Goal: Information Seeking & Learning: Learn about a topic

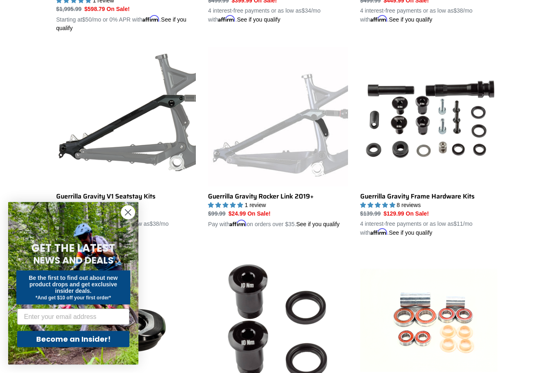
scroll to position [409, 0]
click at [133, 219] on circle "Close dialog" at bounding box center [127, 212] width 13 height 13
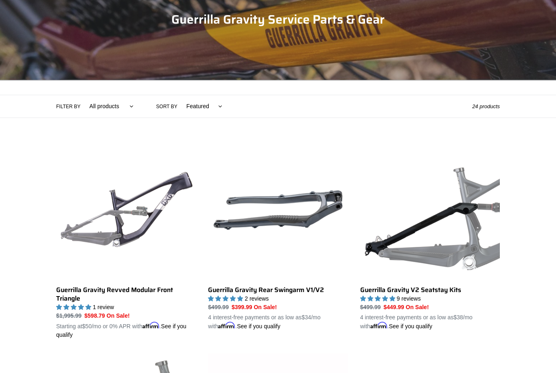
scroll to position [0, 0]
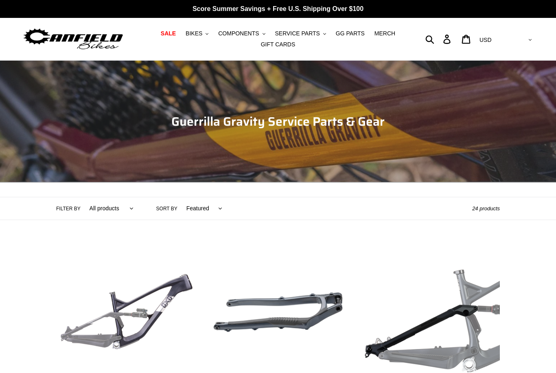
click at [192, 31] on span "BIKES" at bounding box center [193, 33] width 17 height 7
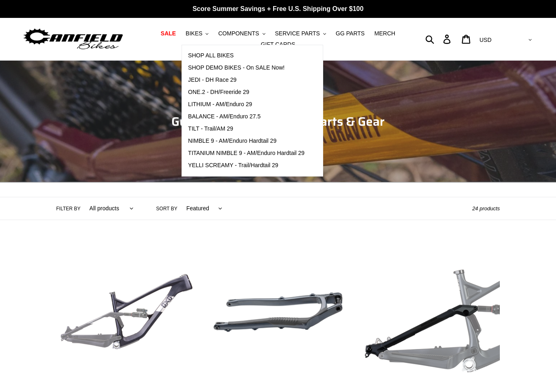
click at [201, 57] on span "SHOP ALL BIKES" at bounding box center [211, 55] width 46 height 7
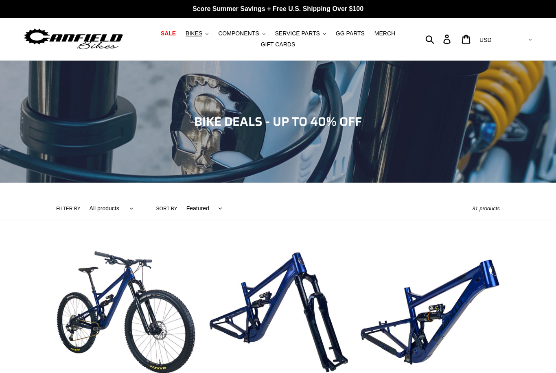
click at [195, 37] on span "BIKES" at bounding box center [193, 33] width 17 height 7
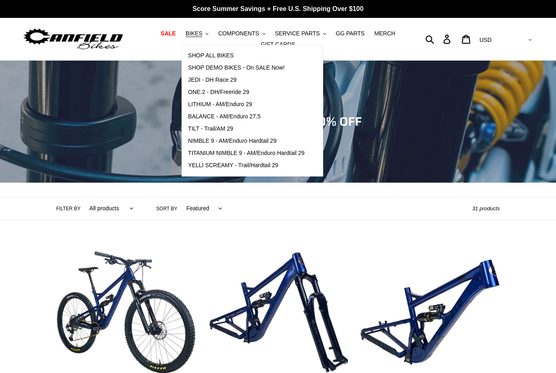
click at [203, 79] on span "JEDI - DH Race 29" at bounding box center [212, 79] width 48 height 7
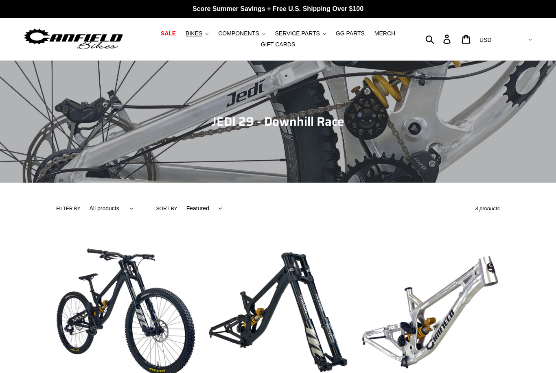
click at [195, 33] on span "BIKES" at bounding box center [193, 33] width 17 height 7
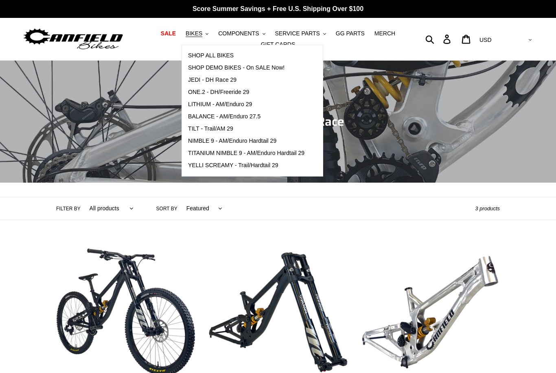
click at [205, 92] on span "ONE.2 - DH/Freeride 29" at bounding box center [218, 92] width 61 height 7
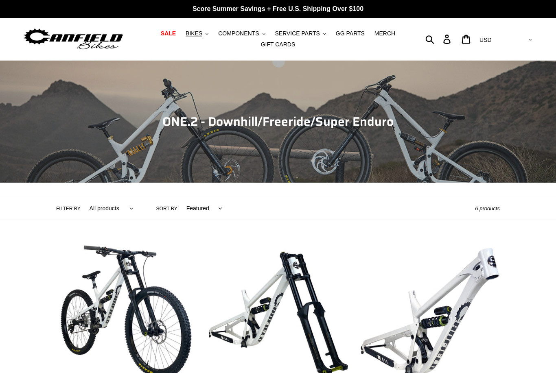
click at [195, 33] on span "BIKES" at bounding box center [193, 33] width 17 height 7
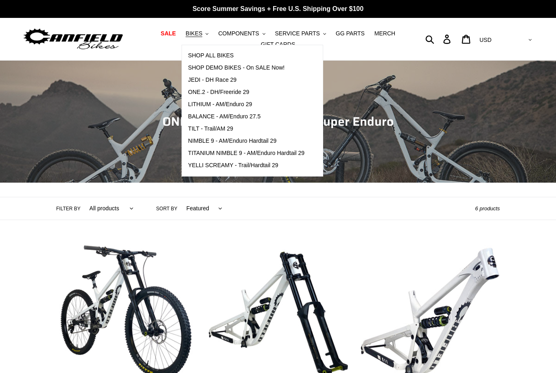
click at [198, 102] on span "LITHIUM - AM/Enduro 29" at bounding box center [220, 104] width 64 height 7
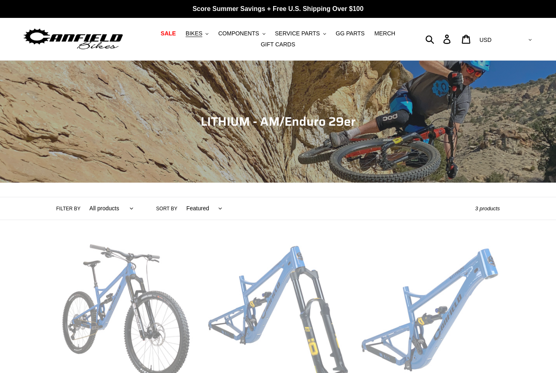
click at [198, 39] on button "BIKES .cls-1{fill:#231f20}" at bounding box center [196, 33] width 31 height 11
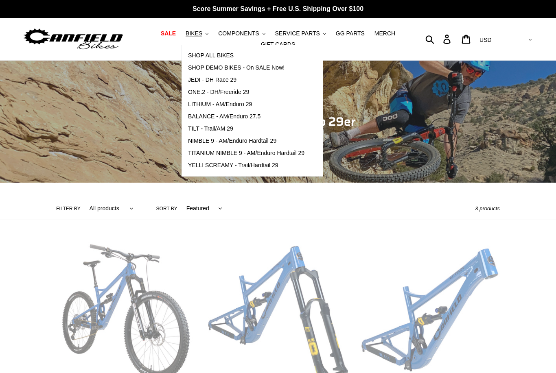
click at [26, 226] on div "Collection: LITHIUM - AM/Enduro 29er Filter by All products 29er BFCM23 BFCM24 …" at bounding box center [278, 247] width 556 height 372
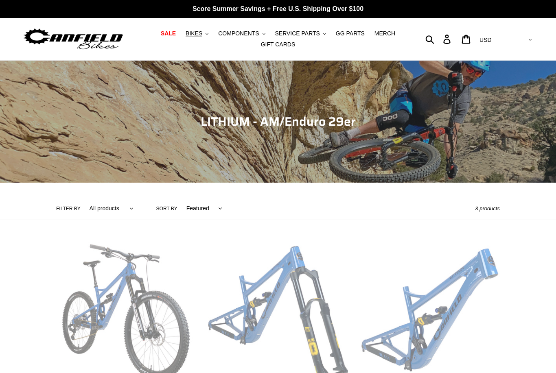
click at [197, 34] on span "BIKES" at bounding box center [193, 33] width 17 height 7
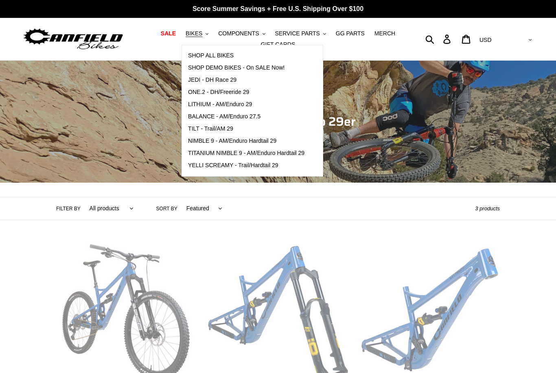
click at [205, 114] on span "BALANCE - AM/Enduro 27.5" at bounding box center [224, 116] width 72 height 7
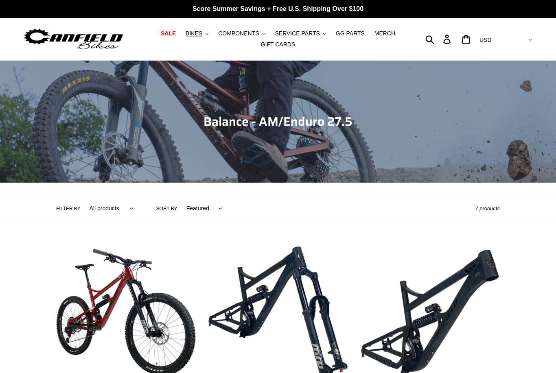
click at [199, 28] on button "BIKES .cls-1{fill:#231f20}" at bounding box center [196, 33] width 31 height 11
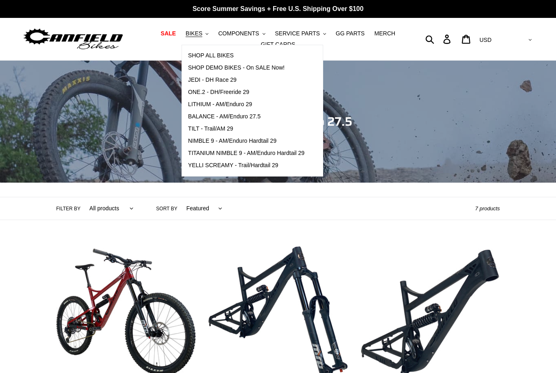
click at [199, 126] on span "TILT - Trail/AM 29" at bounding box center [210, 128] width 45 height 7
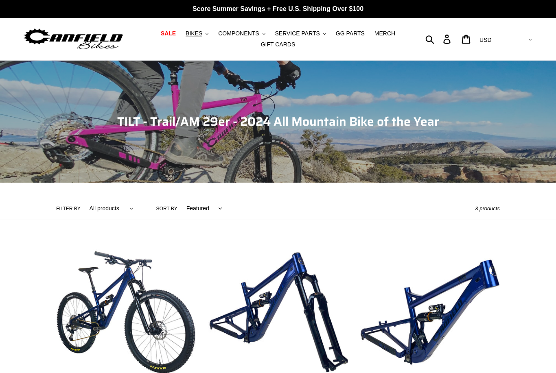
click at [198, 32] on span "BIKES" at bounding box center [193, 33] width 17 height 7
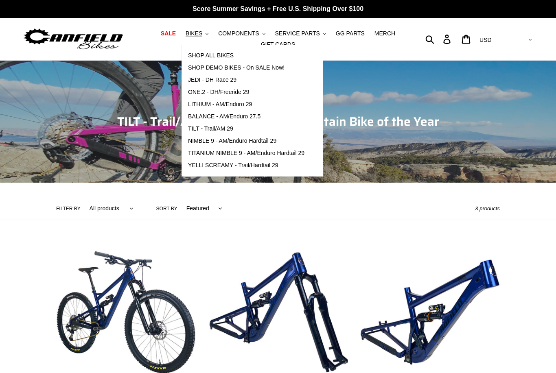
click at [198, 139] on span "NIMBLE 9 - AM/Enduro Hardtail 29" at bounding box center [232, 140] width 88 height 7
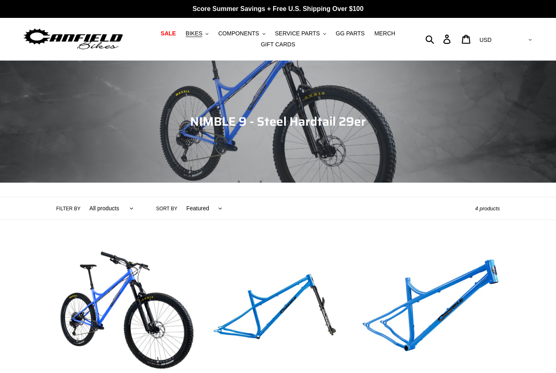
click at [196, 34] on span "BIKES" at bounding box center [193, 33] width 17 height 7
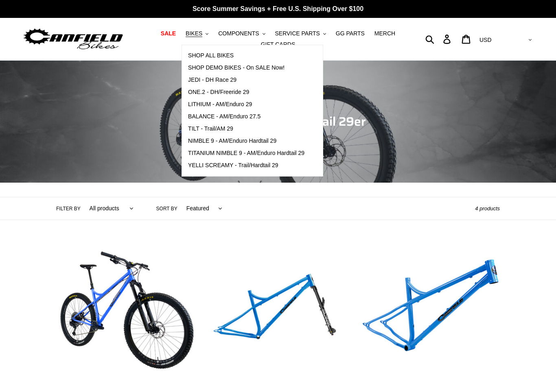
click at [199, 161] on link "YELLI SCREAMY - Trail/Hardtail 29" at bounding box center [246, 165] width 129 height 12
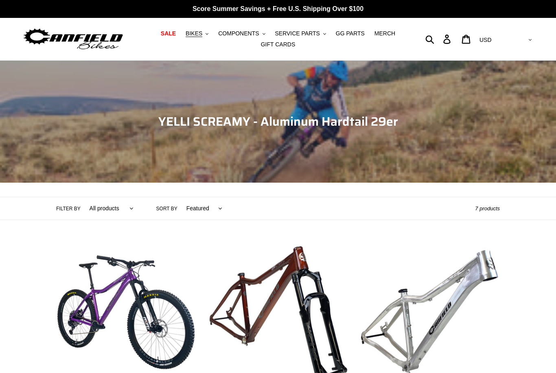
click at [196, 35] on span "BIKES" at bounding box center [193, 33] width 17 height 7
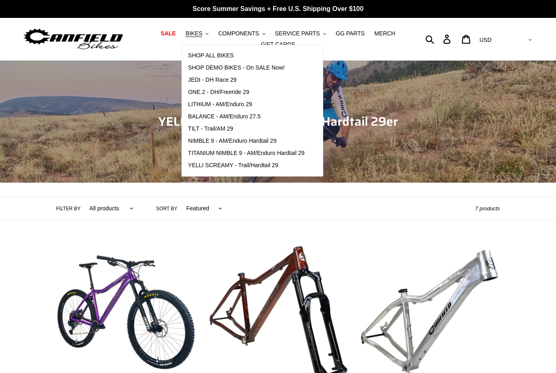
click at [196, 129] on span "TILT - Trail/AM 29" at bounding box center [210, 128] width 45 height 7
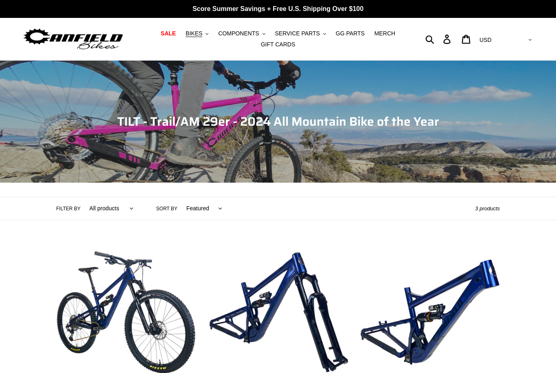
click at [194, 33] on span "BIKES" at bounding box center [193, 33] width 17 height 7
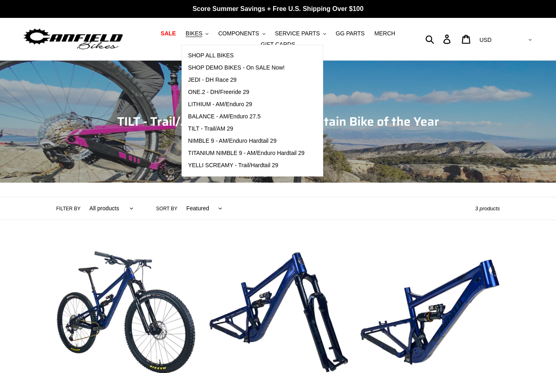
click at [196, 118] on span "BALANCE - AM/Enduro 27.5" at bounding box center [224, 116] width 72 height 7
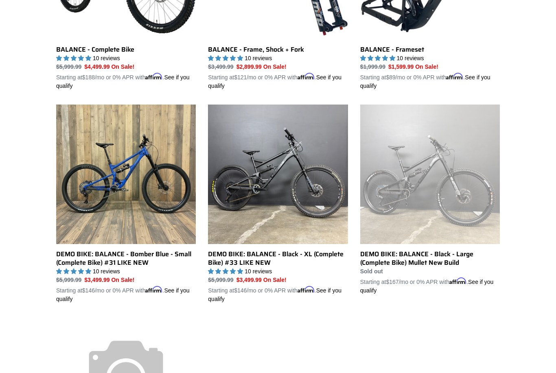
scroll to position [343, 0]
click at [234, 185] on link "DEMO BIKE: BALANCE - Black - XL (Complete Bike) #33 LIKE NEW" at bounding box center [278, 204] width 140 height 199
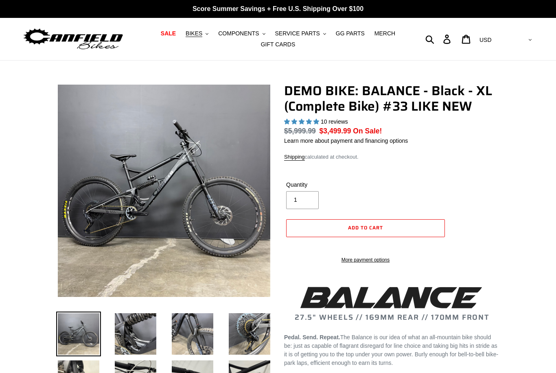
select select "highest-rating"
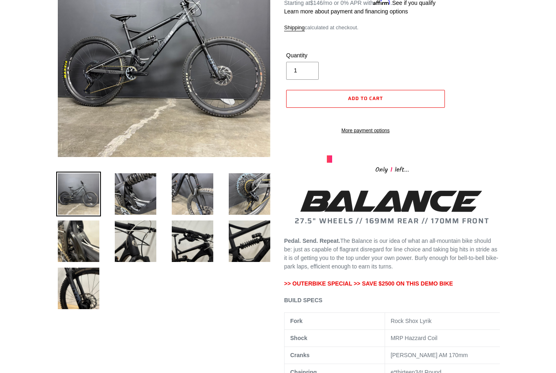
scroll to position [140, 0]
click at [131, 188] on img at bounding box center [135, 194] width 45 height 45
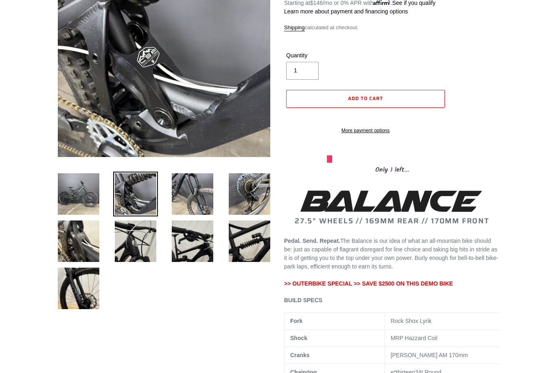
click at [192, 194] on img at bounding box center [192, 194] width 45 height 45
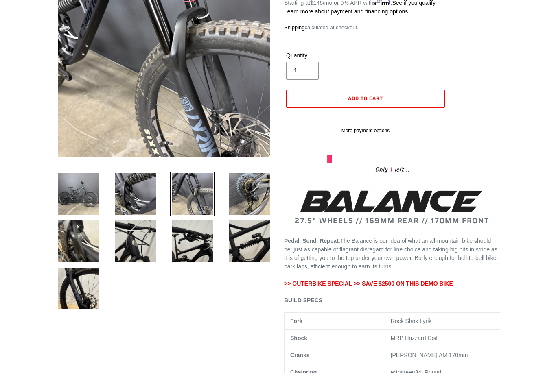
click at [238, 186] on img at bounding box center [249, 194] width 45 height 45
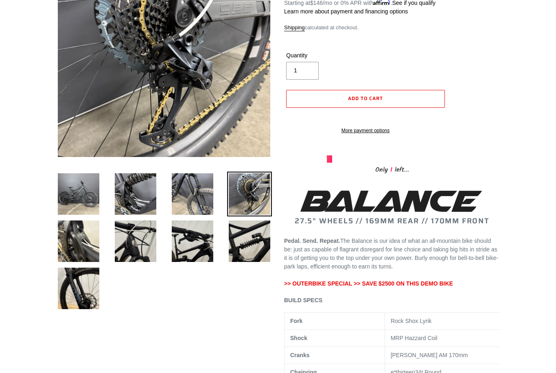
click at [240, 232] on img at bounding box center [249, 241] width 45 height 45
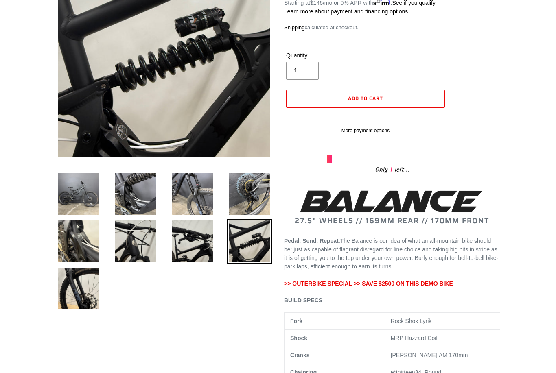
click at [206, 234] on img at bounding box center [192, 241] width 45 height 45
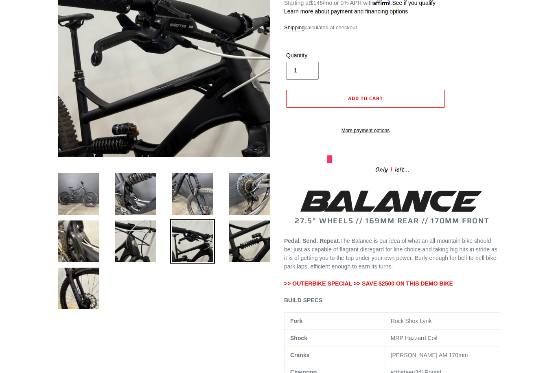
click at [145, 232] on img at bounding box center [135, 241] width 45 height 45
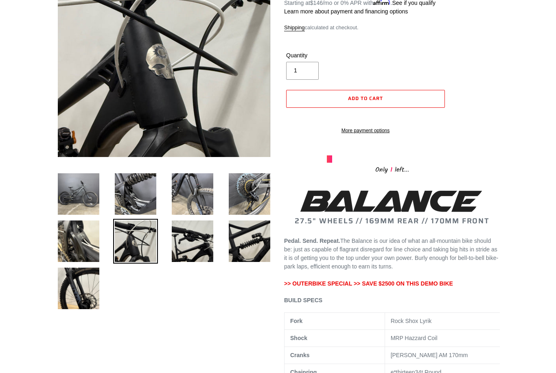
click at [85, 246] on img at bounding box center [78, 241] width 45 height 45
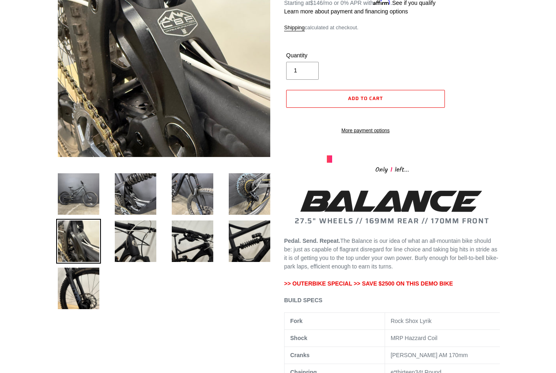
click at [138, 238] on img at bounding box center [135, 241] width 45 height 45
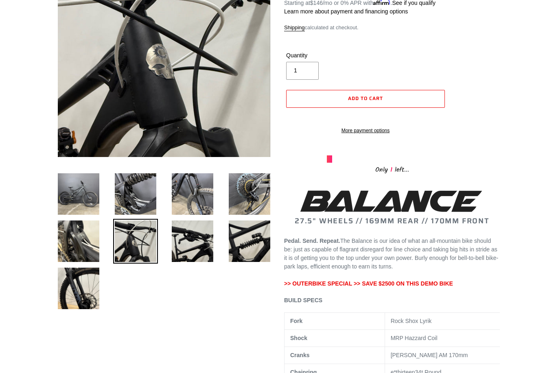
click at [80, 238] on img at bounding box center [78, 241] width 45 height 45
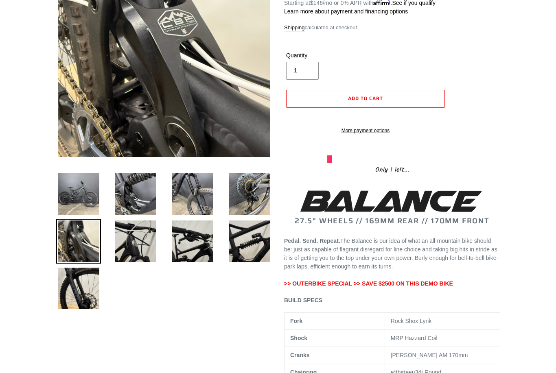
click at [80, 280] on img at bounding box center [78, 288] width 45 height 45
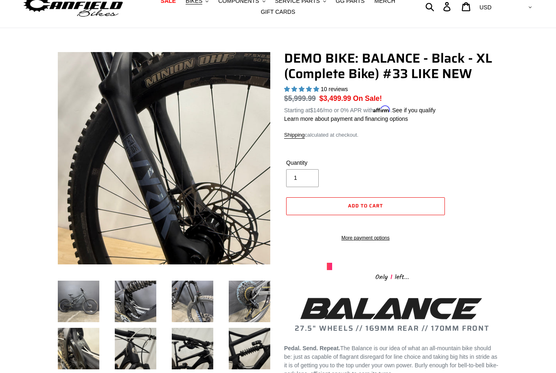
scroll to position [0, 0]
